Goal: Transaction & Acquisition: Purchase product/service

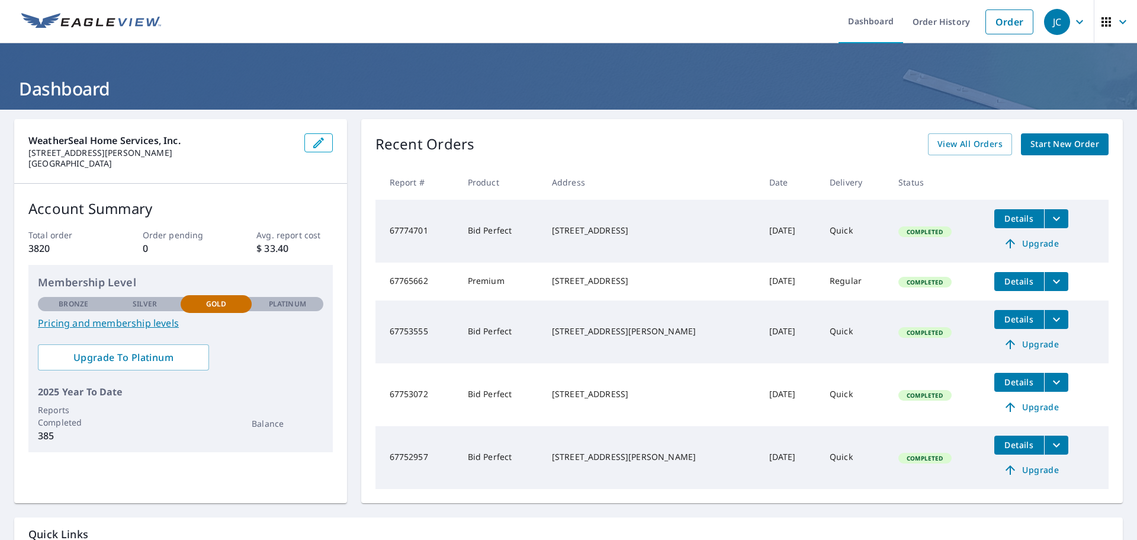
click at [1070, 148] on span "Start New Order" at bounding box center [1065, 144] width 69 height 15
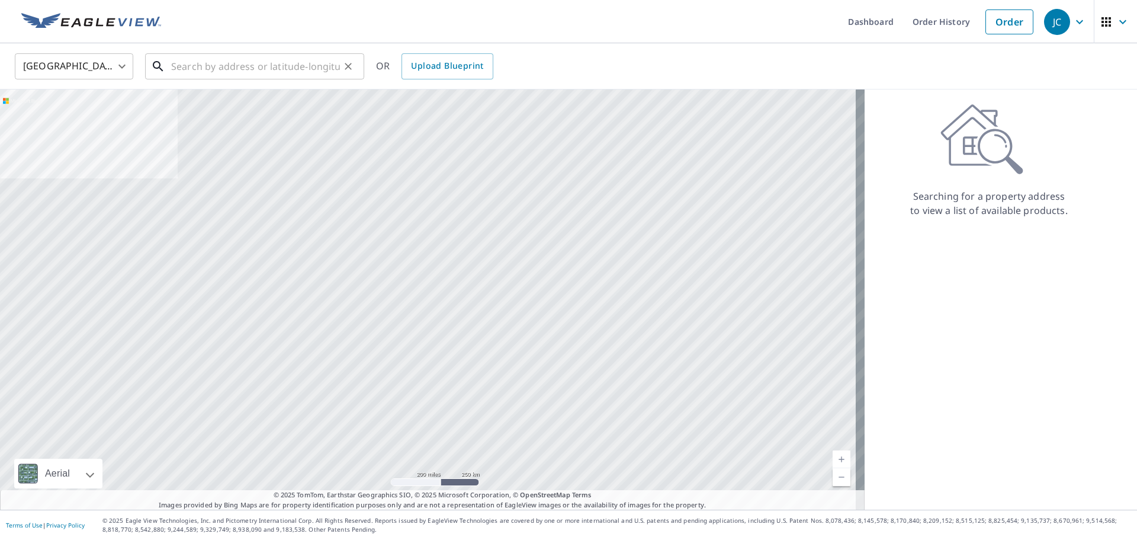
click at [242, 75] on input "text" at bounding box center [255, 66] width 169 height 33
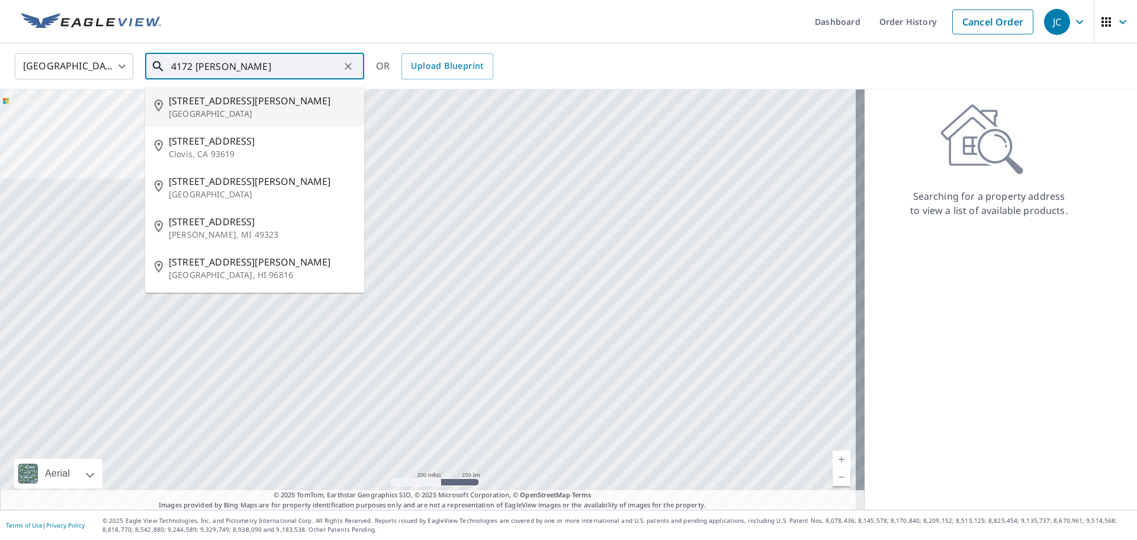
click at [244, 105] on span "[STREET_ADDRESS][PERSON_NAME]" at bounding box center [262, 101] width 186 height 14
type input "[STREET_ADDRESS][PERSON_NAME]"
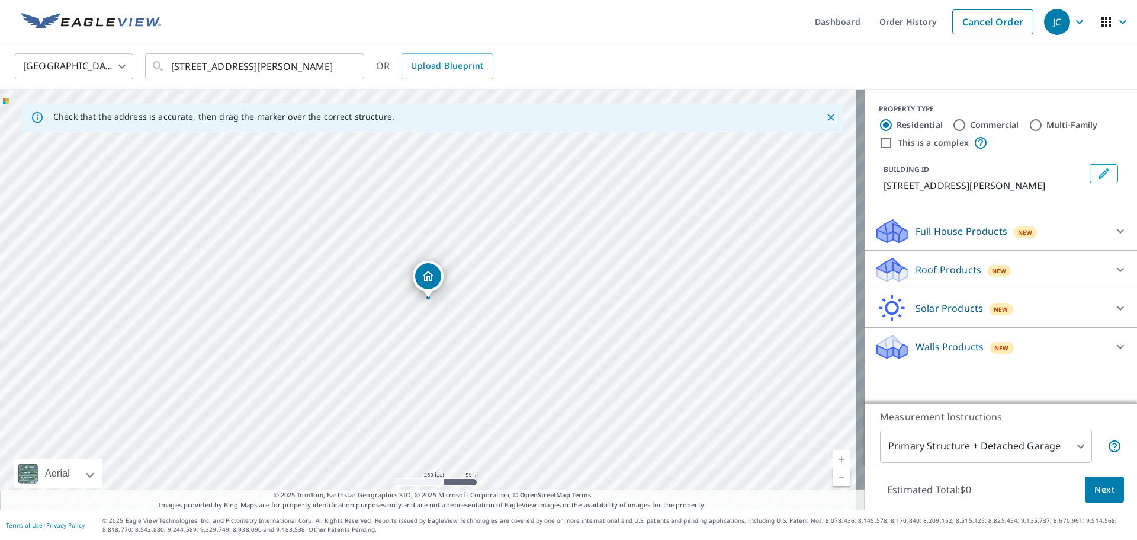
click at [937, 259] on div "Roof Products New" at bounding box center [990, 270] width 232 height 28
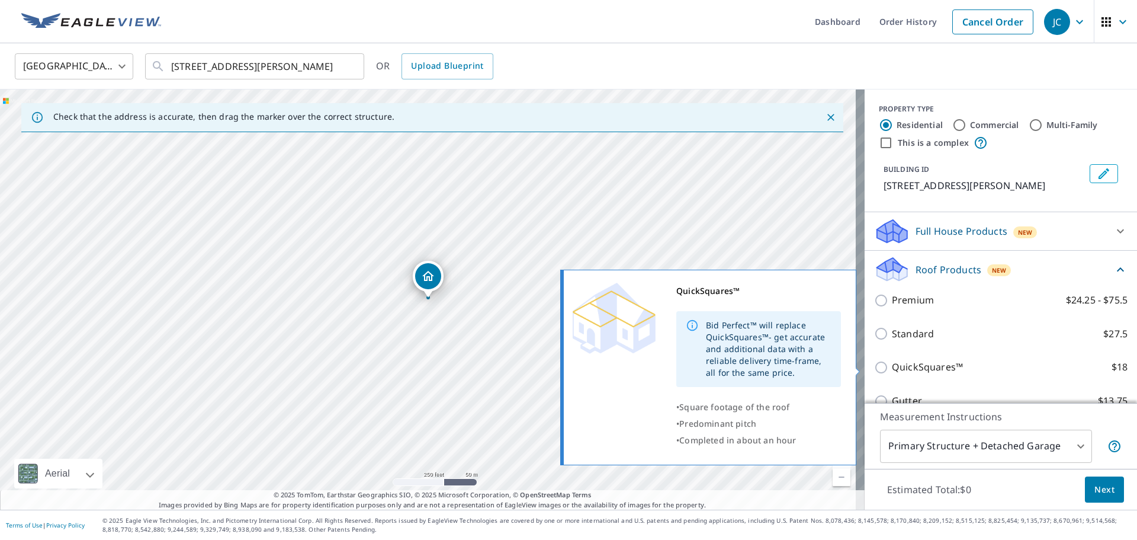
click at [961, 364] on label "QuickSquares™ $18" at bounding box center [1010, 367] width 236 height 15
click at [892, 364] on input "QuickSquares™ $18" at bounding box center [883, 367] width 18 height 14
checkbox input "true"
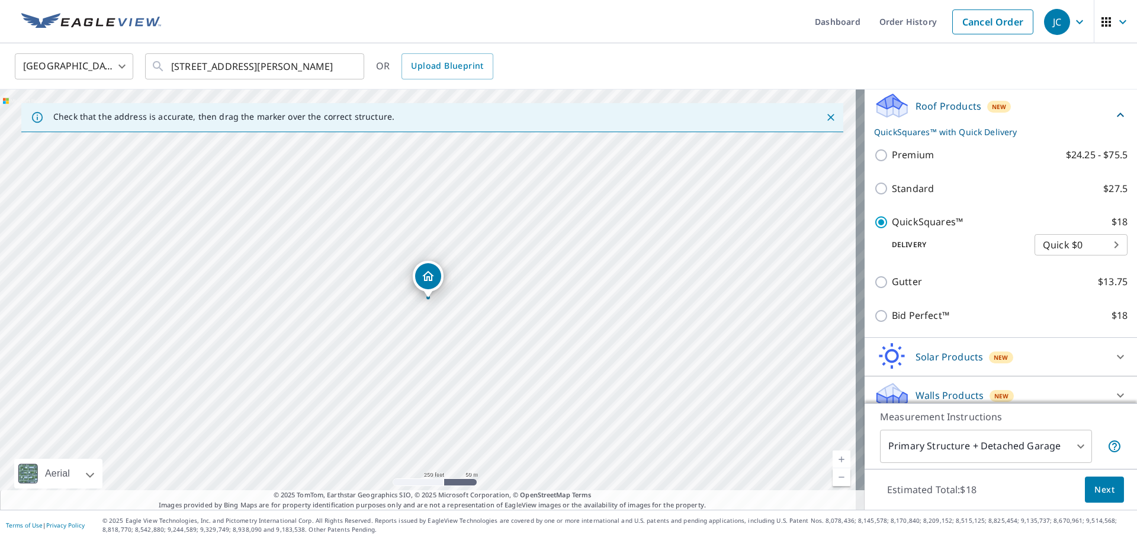
scroll to position [175, 0]
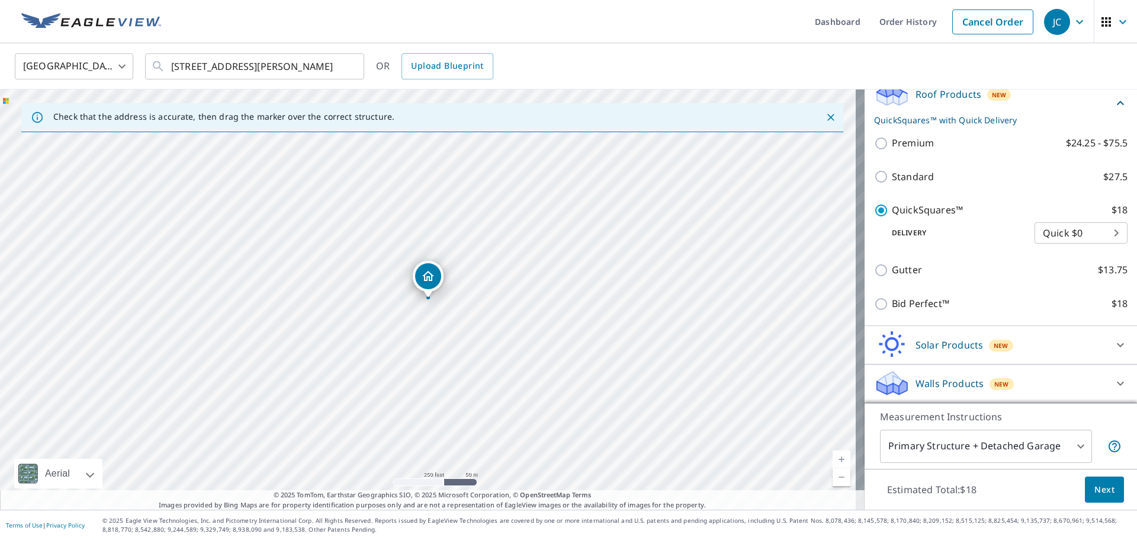
click at [1095, 490] on span "Next" at bounding box center [1105, 489] width 20 height 15
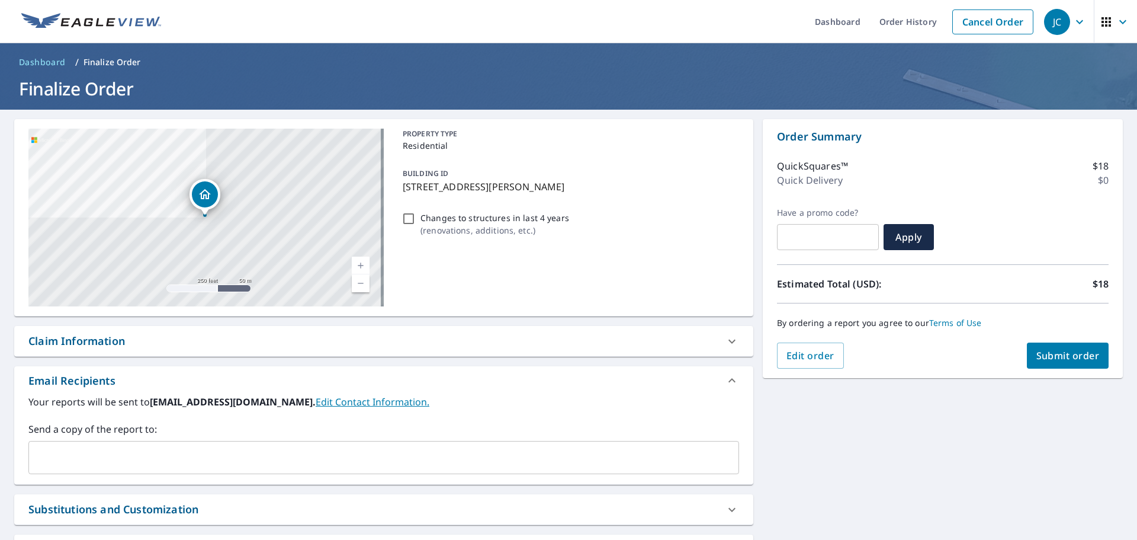
click at [335, 460] on input "text" at bounding box center [375, 457] width 682 height 23
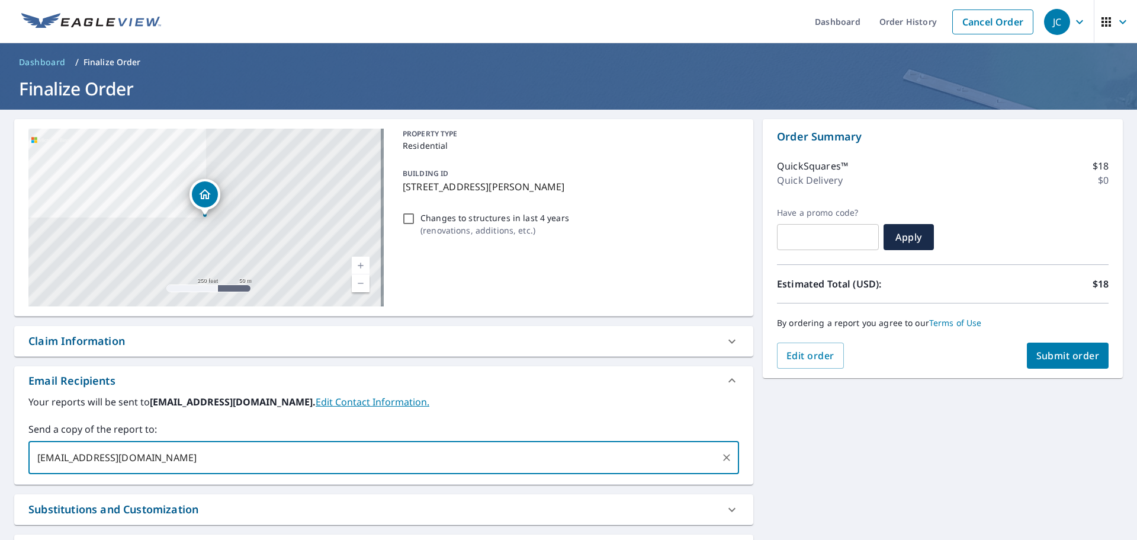
type input "[EMAIL_ADDRESS][DOMAIN_NAME]"
click at [1066, 352] on span "Submit order" at bounding box center [1068, 355] width 63 height 13
